Goal: Information Seeking & Learning: Learn about a topic

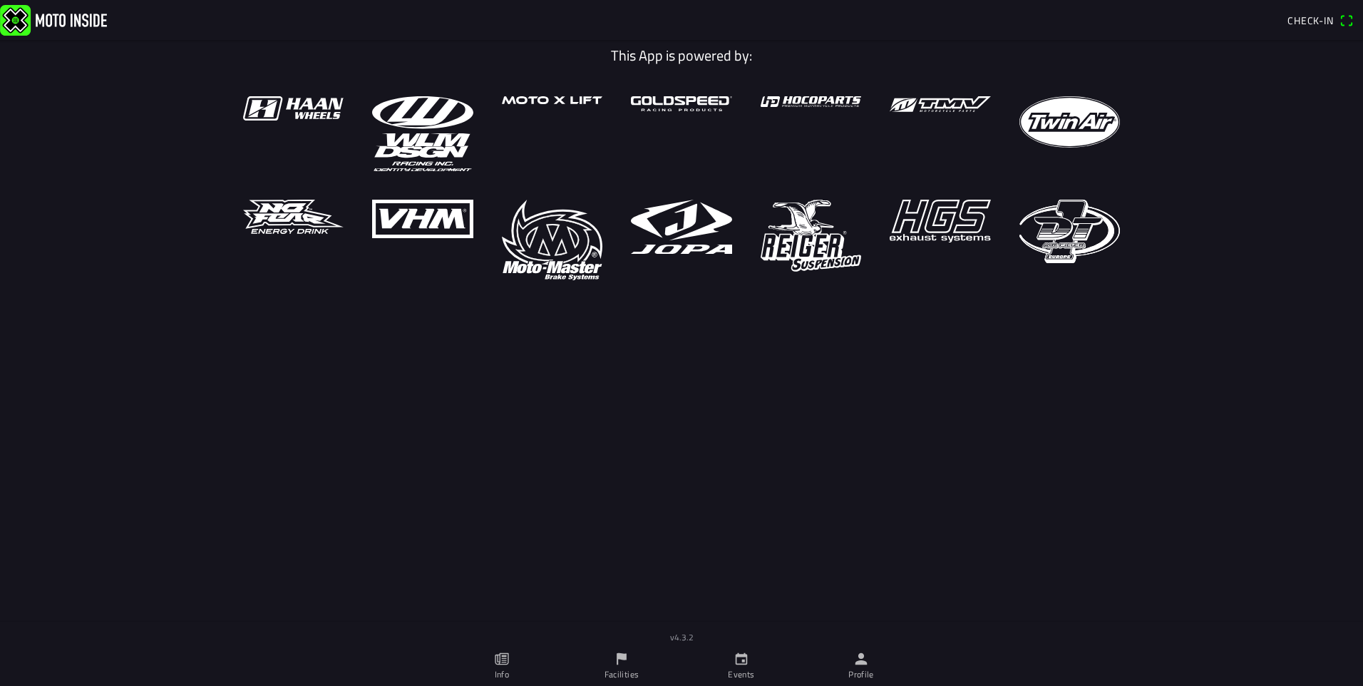
click at [748, 660] on icon "calendar" at bounding box center [742, 659] width 16 height 16
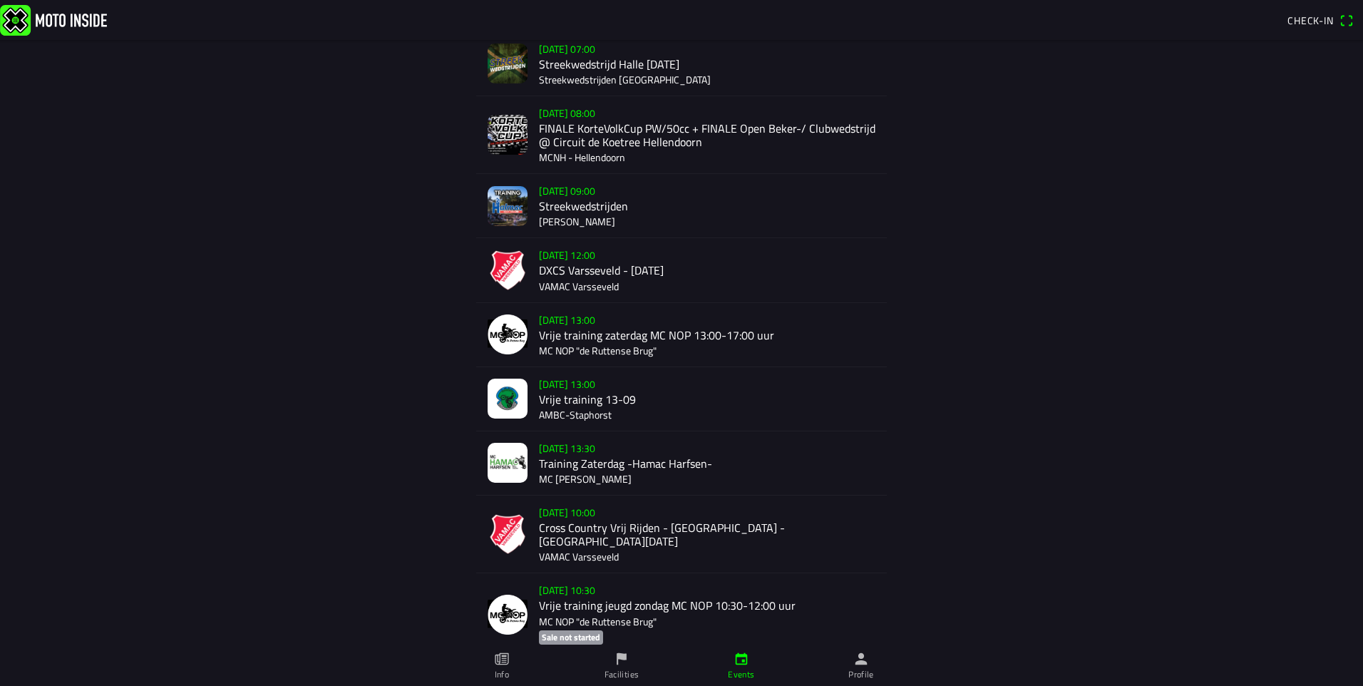
scroll to position [428, 0]
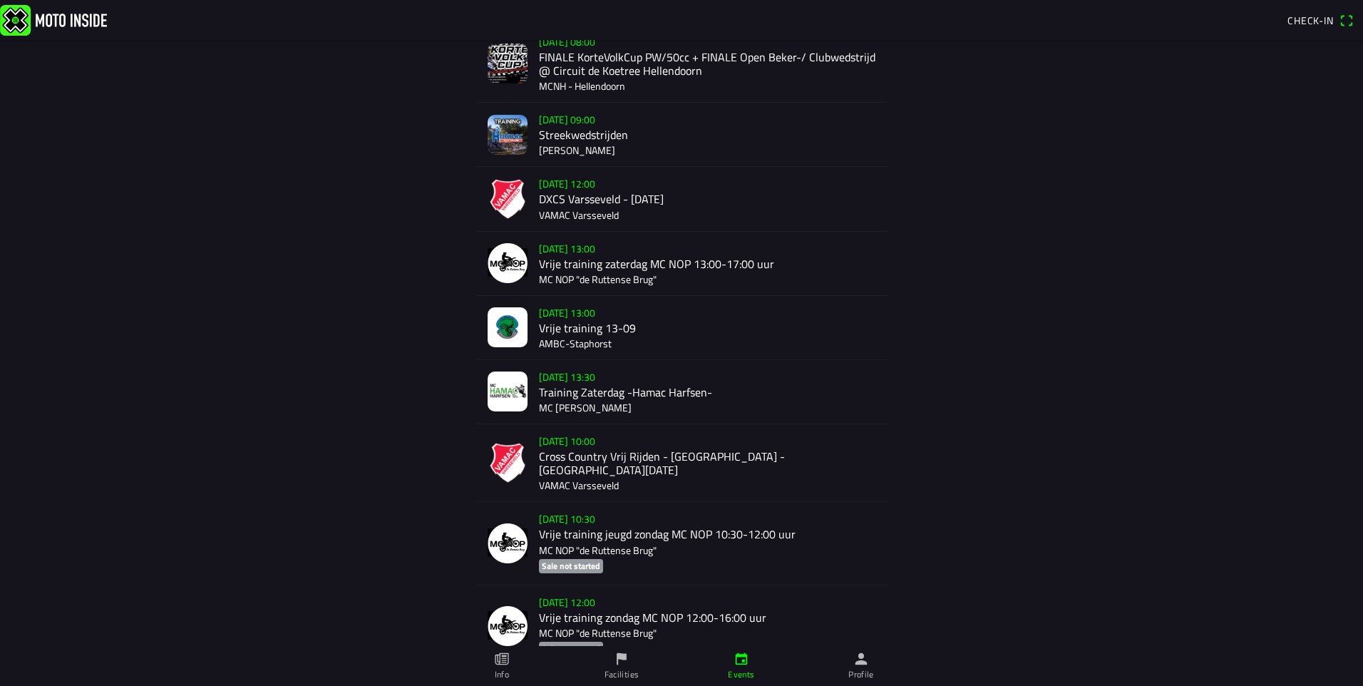
click at [645, 451] on div "[DATE] 10:00 Cross Country Vrij Rijden - [GEOGRAPHIC_DATA] - [GEOGRAPHIC_DATA][…" at bounding box center [707, 462] width 336 height 77
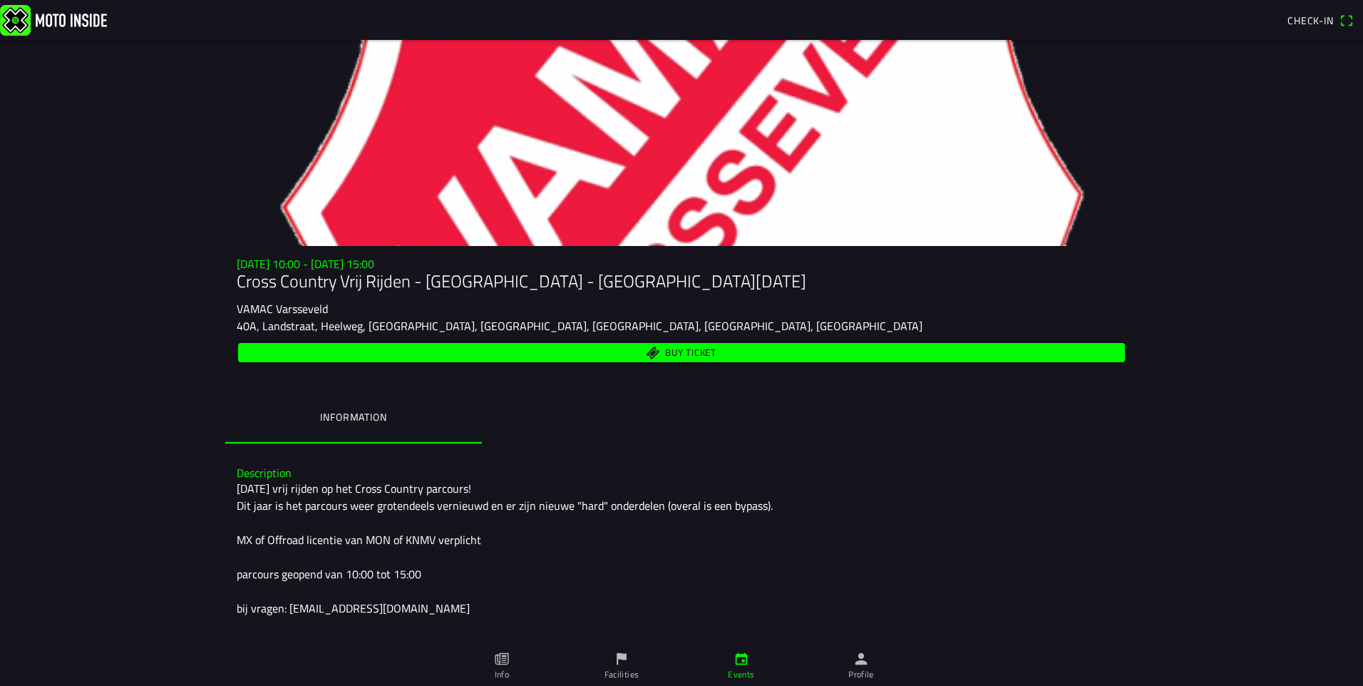
scroll to position [47, 0]
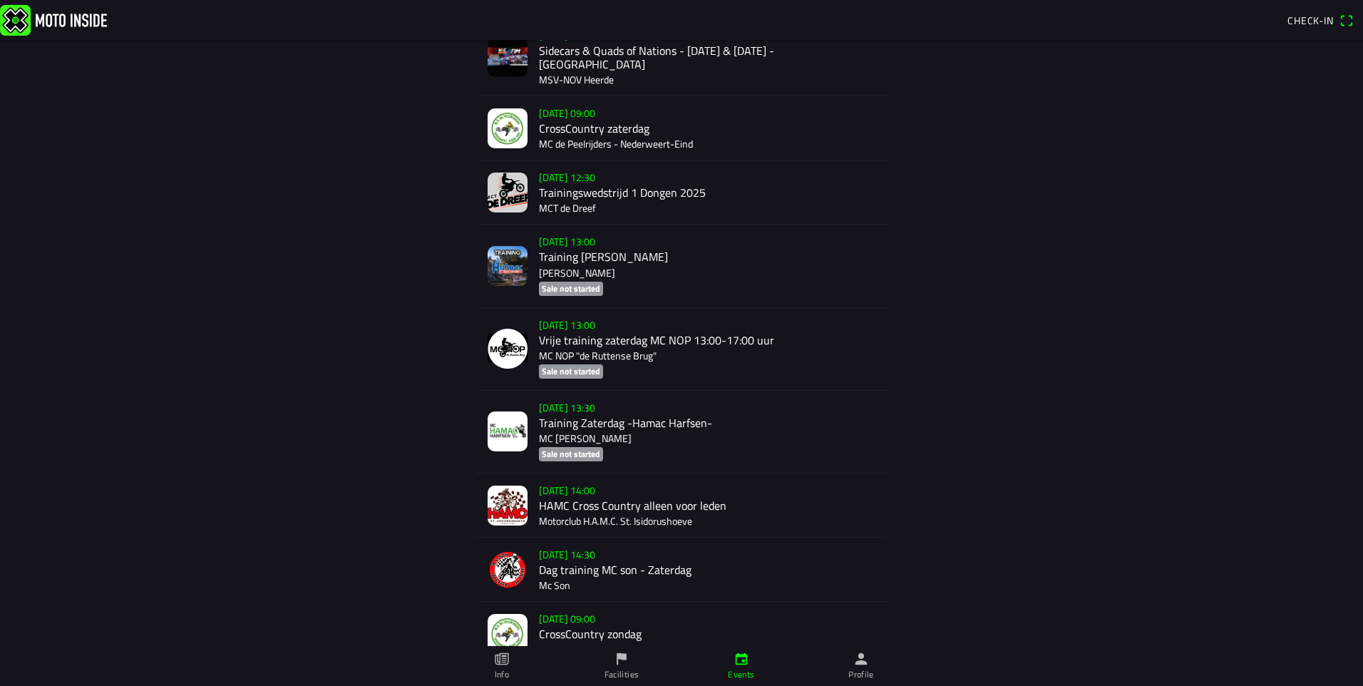
scroll to position [4067, 0]
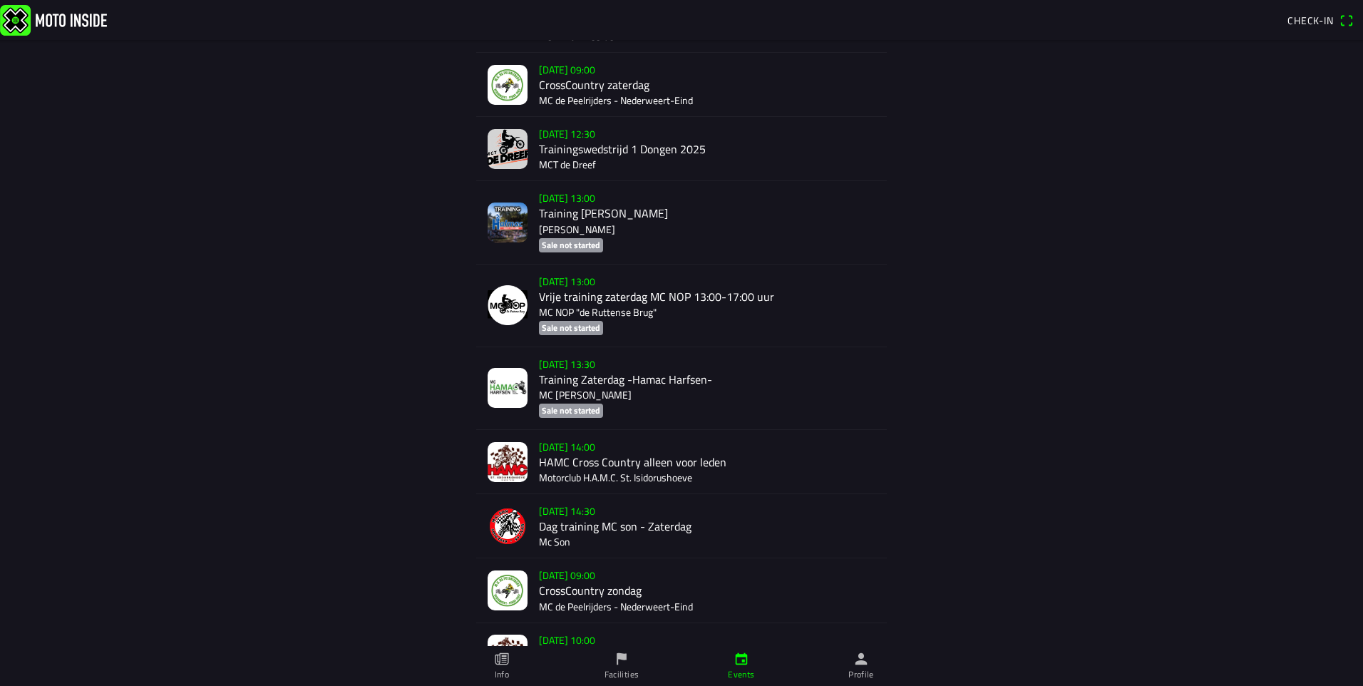
click at [677, 430] on div "[DATE] 14:00 HAMC Cross Country alleen voor leden Motorclub H.A.M.C. St. Isidor…" at bounding box center [707, 461] width 336 height 63
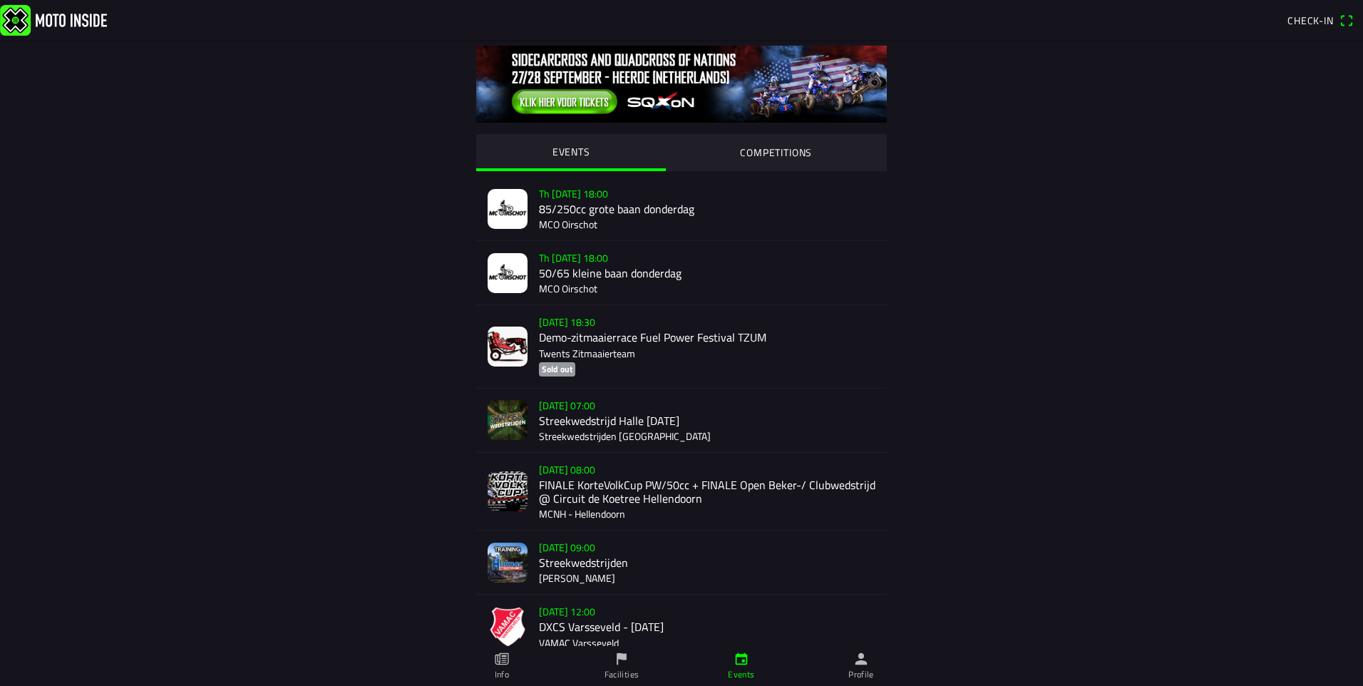
click at [723, 665] on link "Events" at bounding box center [742, 666] width 120 height 40
click at [0, 0] on slot "COMPETITIONS" at bounding box center [0, 0] width 0 height 0
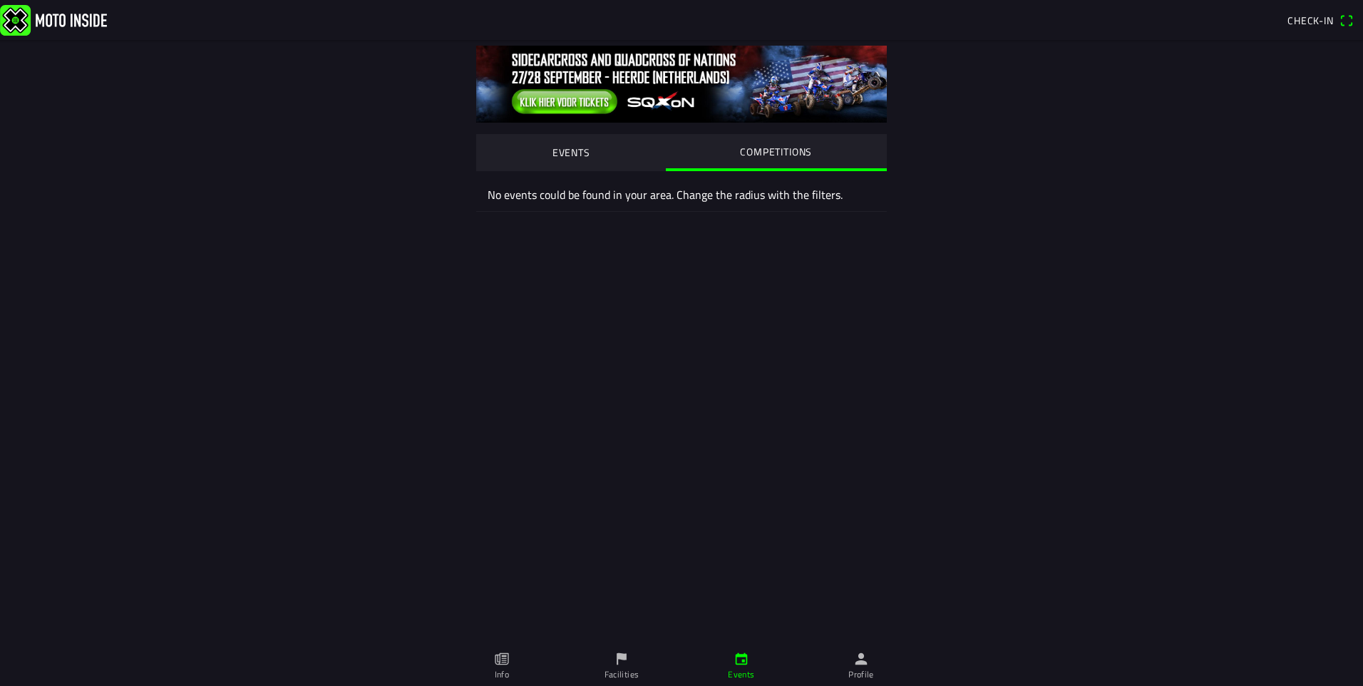
click at [654, 151] on button "EVENTS" at bounding box center [571, 152] width 190 height 36
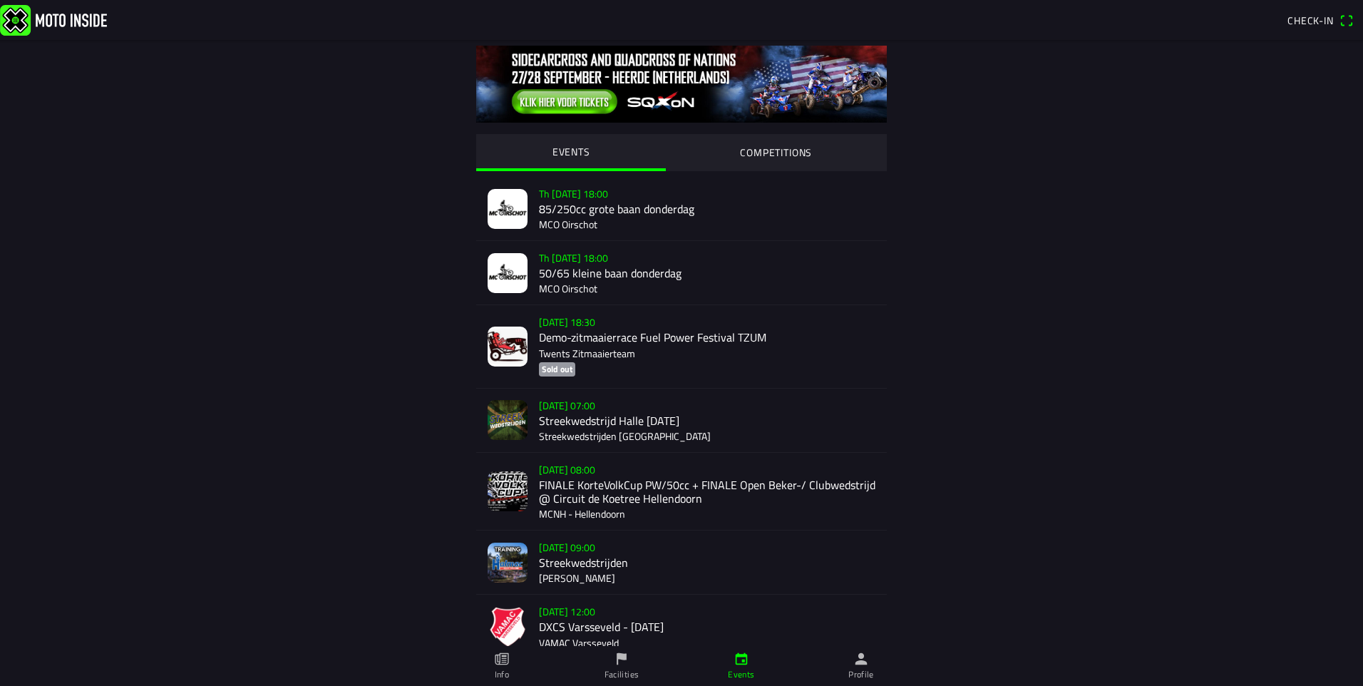
click at [43, 19] on img at bounding box center [53, 19] width 107 height 31
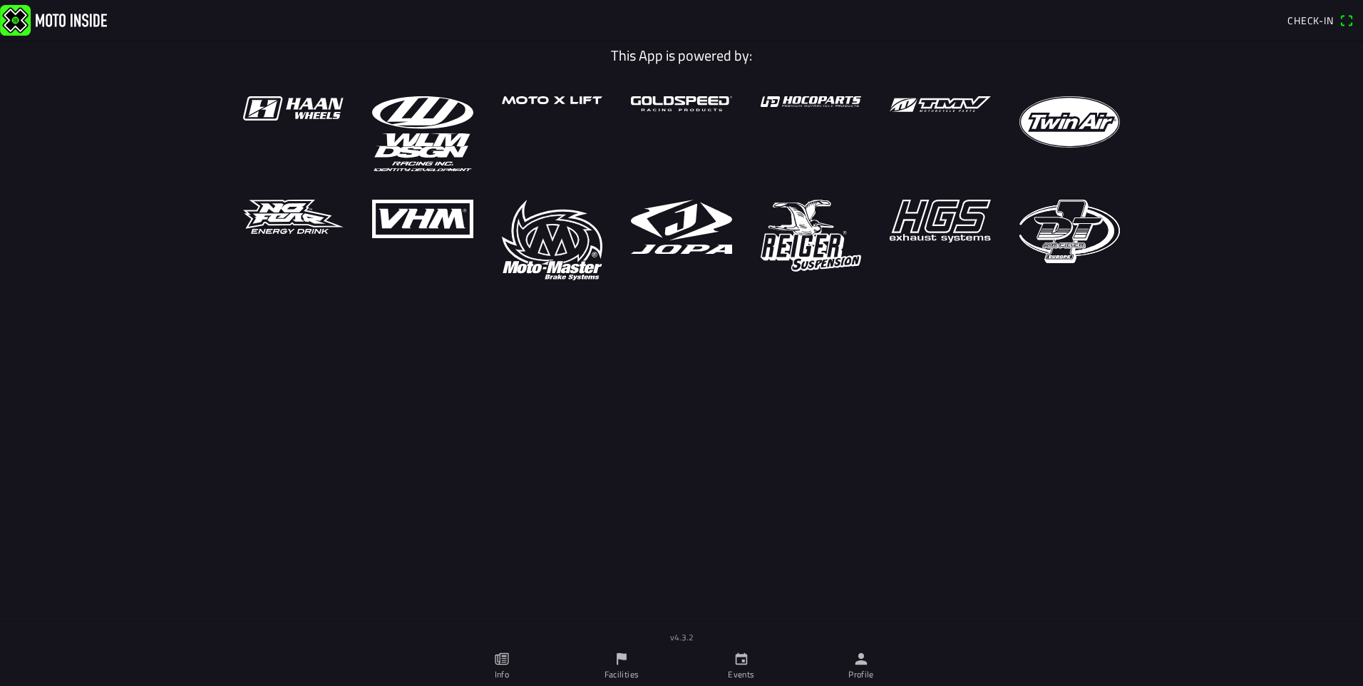
click at [762, 657] on link "Events" at bounding box center [742, 666] width 120 height 40
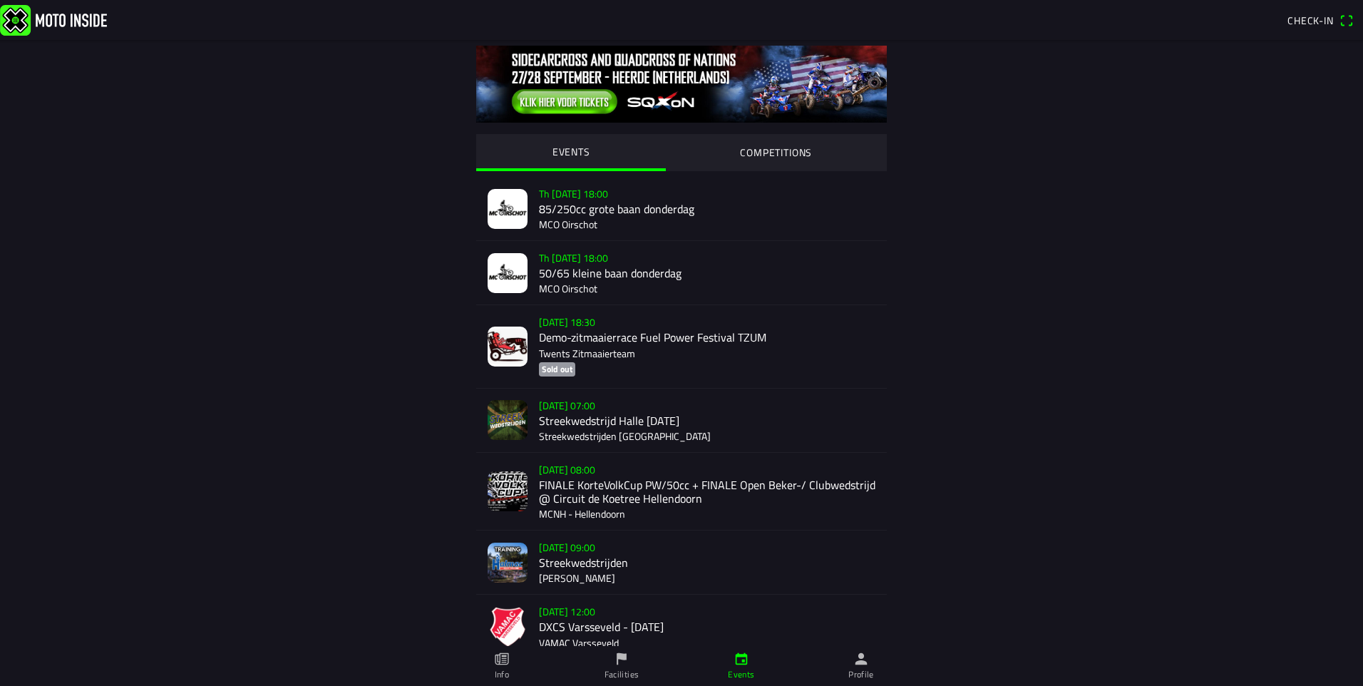
click at [504, 665] on icon "paper" at bounding box center [502, 659] width 16 height 16
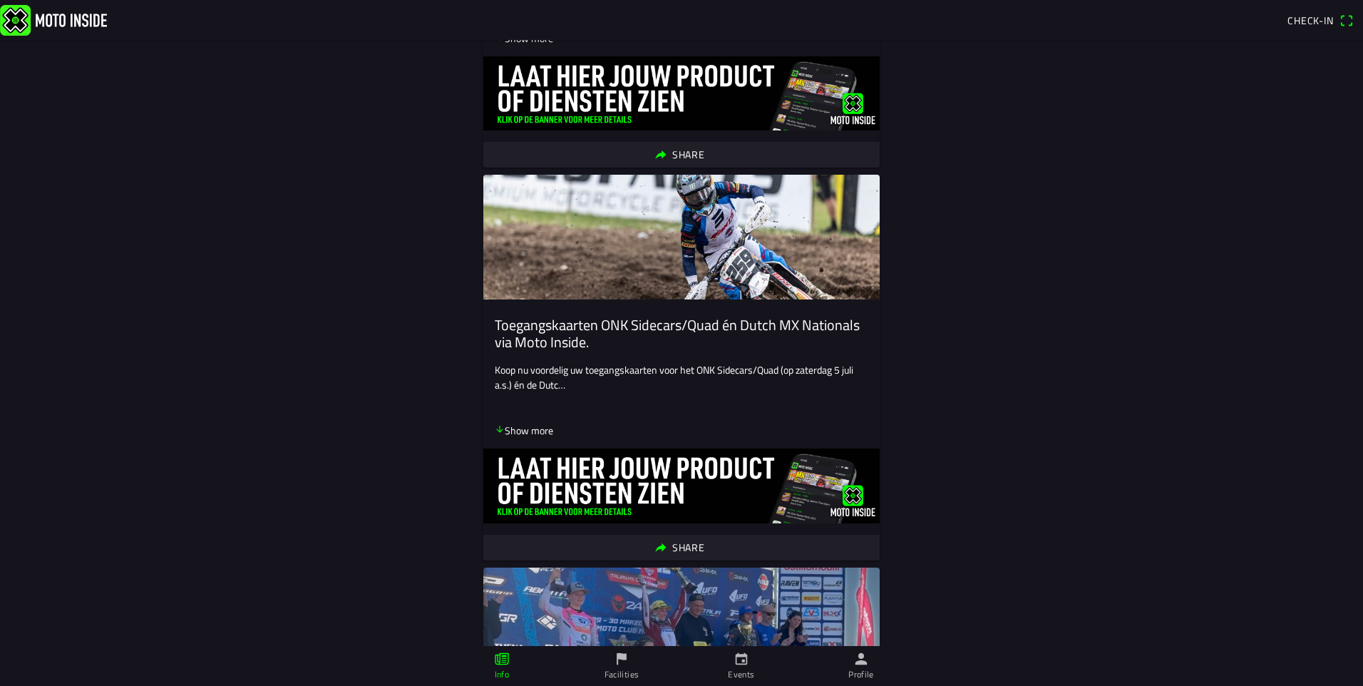
scroll to position [428, 0]
click at [754, 667] on link "Events" at bounding box center [742, 666] width 120 height 40
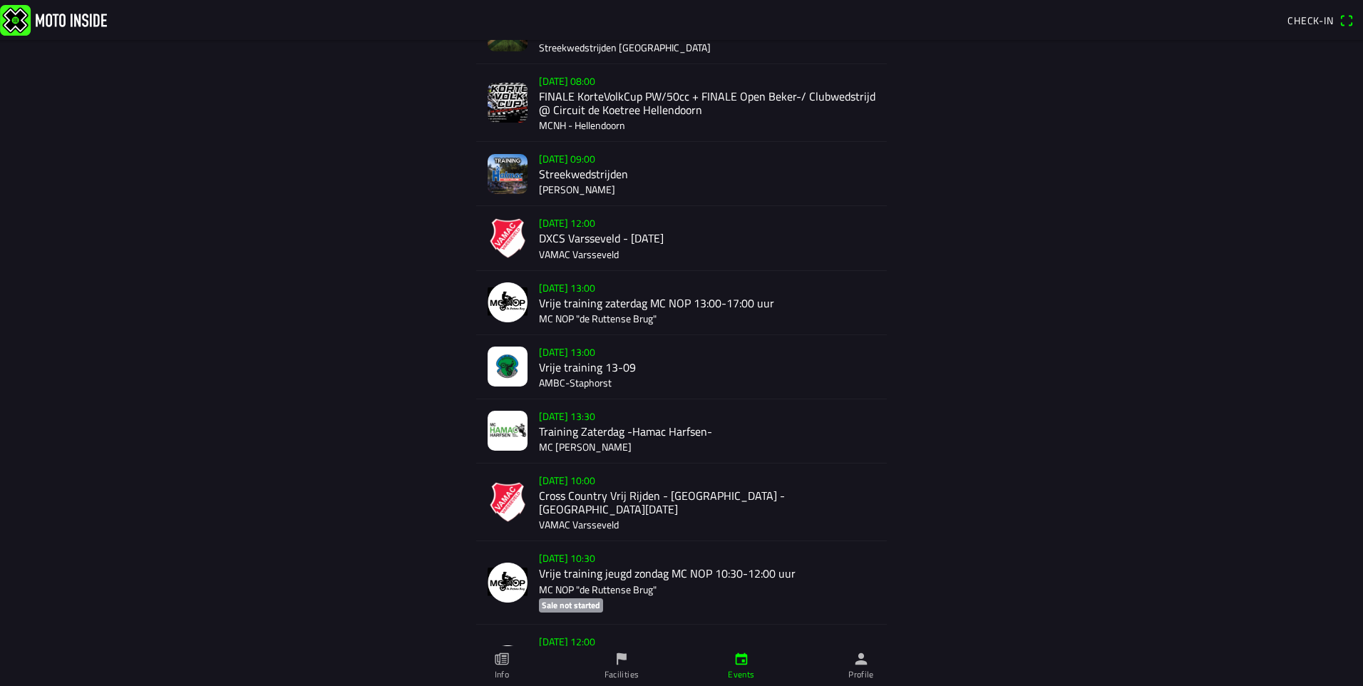
scroll to position [499, 0]
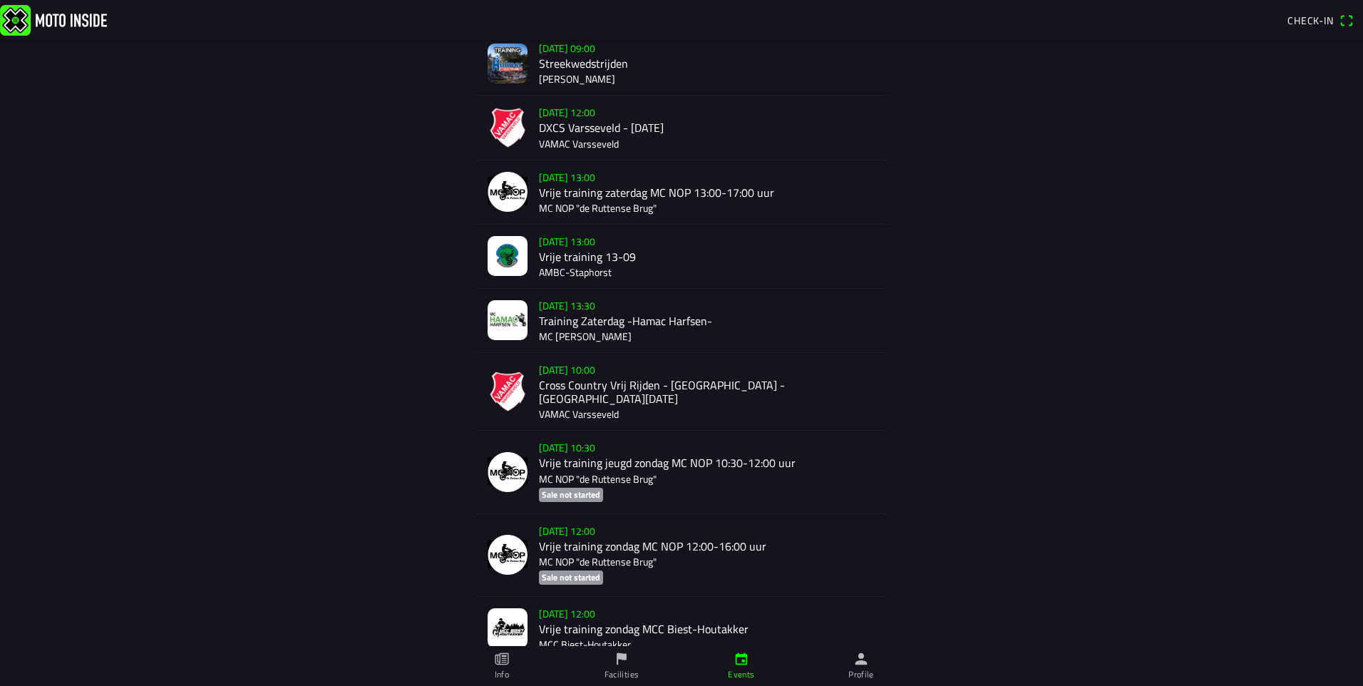
click at [676, 374] on div "[DATE] 10:00 Cross Country Vrij Rijden - [GEOGRAPHIC_DATA] - [GEOGRAPHIC_DATA][…" at bounding box center [707, 391] width 336 height 77
